Goal: Check status: Check status

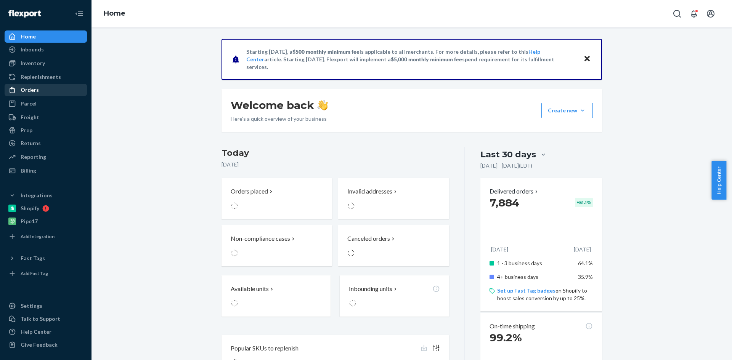
drag, startPoint x: 29, startPoint y: 84, endPoint x: 29, endPoint y: 88, distance: 3.8
click at [29, 85] on link "Orders" at bounding box center [46, 90] width 82 height 12
click at [29, 88] on div "Orders" at bounding box center [30, 90] width 18 height 8
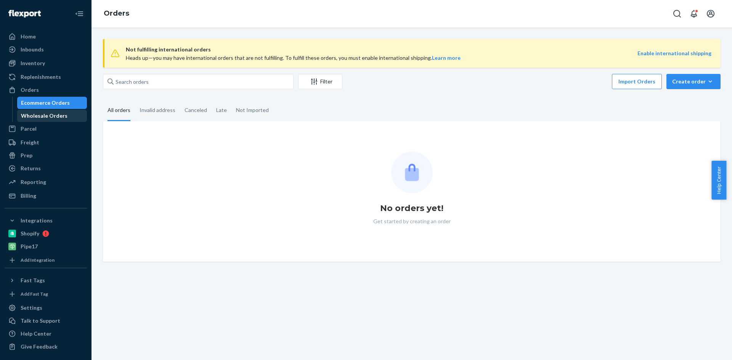
click at [29, 112] on div "Wholesale Orders" at bounding box center [52, 116] width 69 height 11
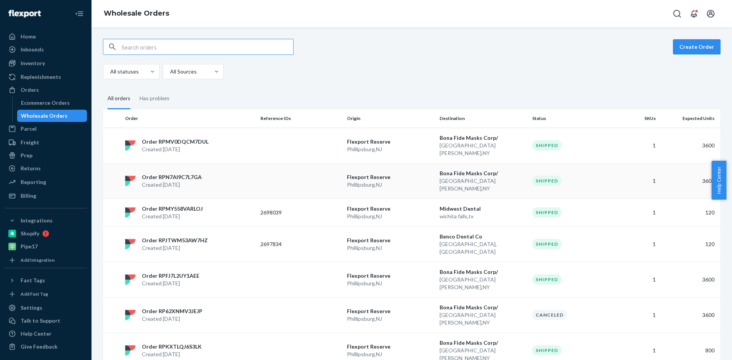
click at [375, 181] on p "[GEOGRAPHIC_DATA] , [GEOGRAPHIC_DATA]" at bounding box center [390, 185] width 87 height 8
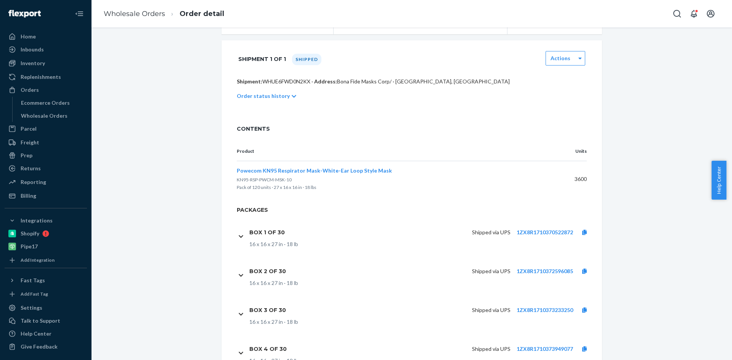
scroll to position [153, 0]
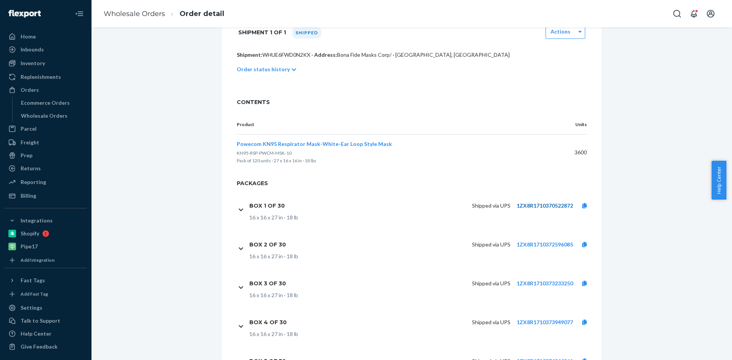
click at [538, 206] on link "1ZX8R1710370522872" at bounding box center [545, 206] width 56 height 6
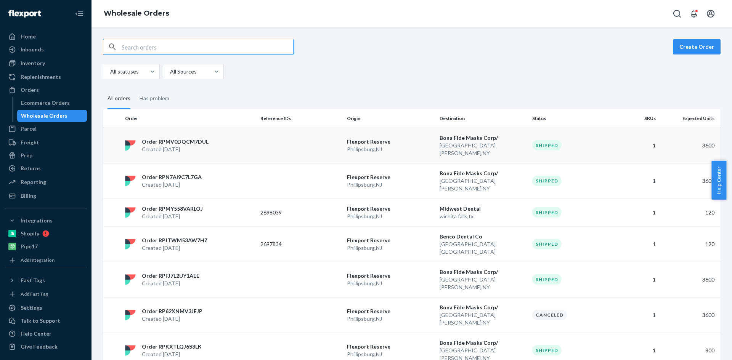
click at [498, 145] on p "[GEOGRAPHIC_DATA] , [GEOGRAPHIC_DATA]" at bounding box center [483, 149] width 87 height 15
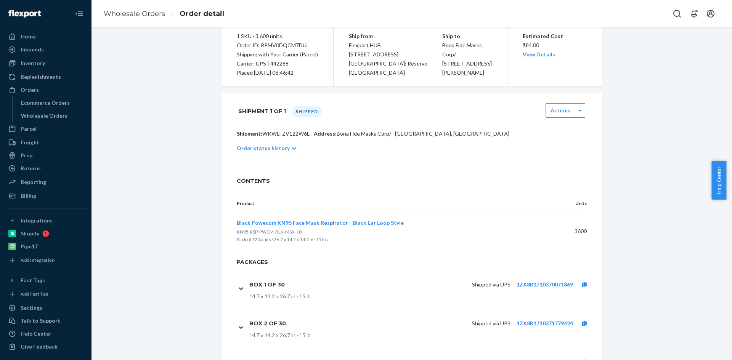
scroll to position [76, 0]
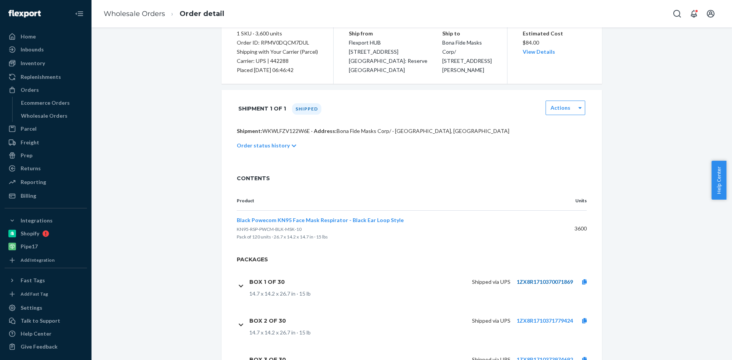
click at [539, 282] on link "1ZX8R1710370071869" at bounding box center [545, 282] width 56 height 6
